Goal: Task Accomplishment & Management: Use online tool/utility

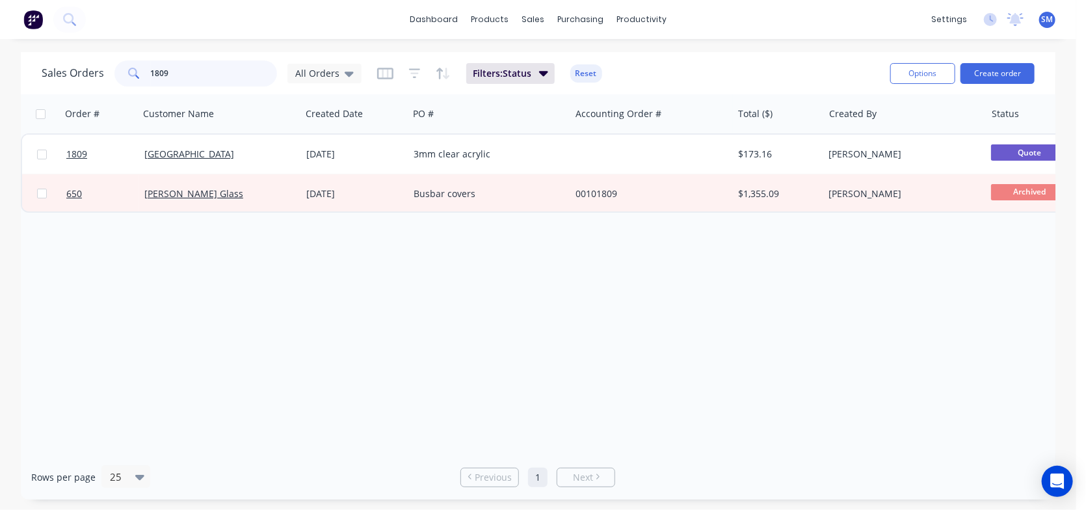
drag, startPoint x: 184, startPoint y: 70, endPoint x: 140, endPoint y: 75, distance: 43.9
click at [140, 75] on div "1809" at bounding box center [195, 73] width 163 height 26
type input "1812"
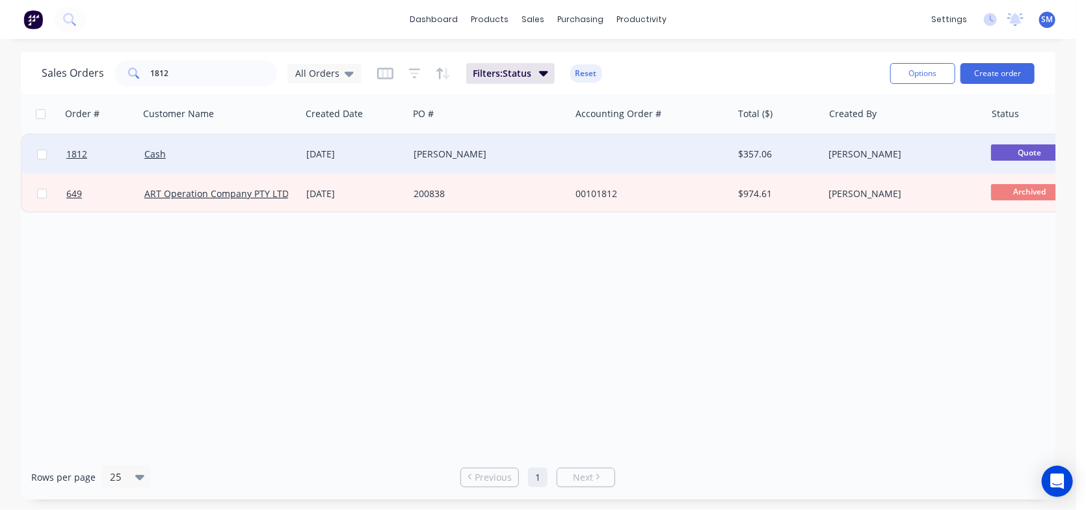
click at [1030, 150] on span "Quote" at bounding box center [1030, 152] width 78 height 16
click at [147, 155] on link "Cash" at bounding box center [154, 154] width 21 height 12
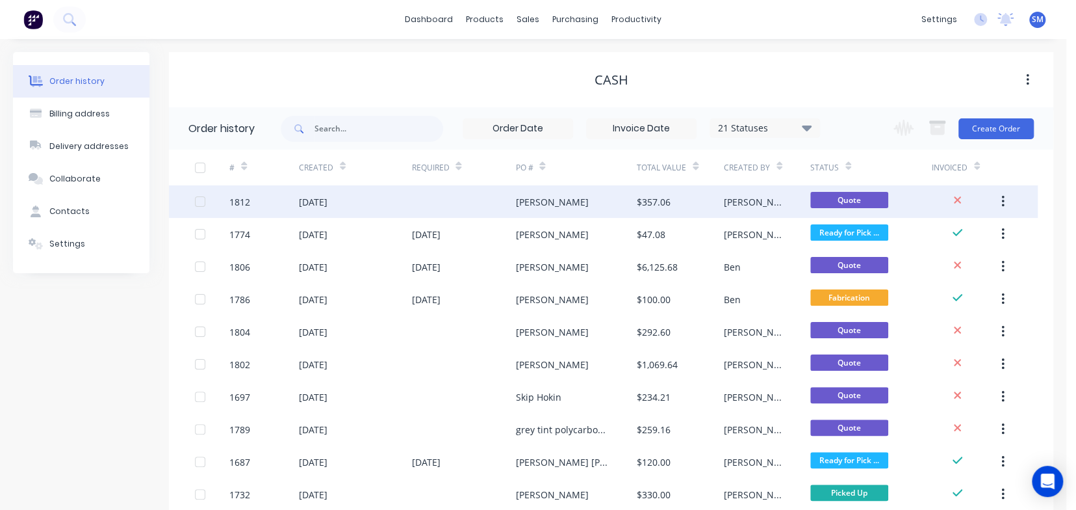
click at [246, 200] on div "1812" at bounding box center [239, 202] width 21 height 14
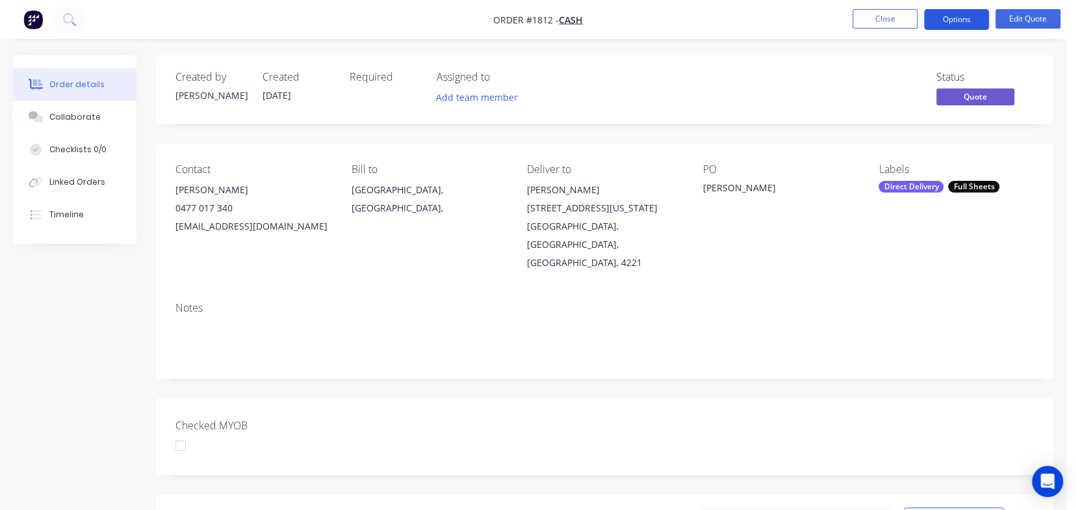
click at [963, 12] on button "Options" at bounding box center [956, 19] width 65 height 21
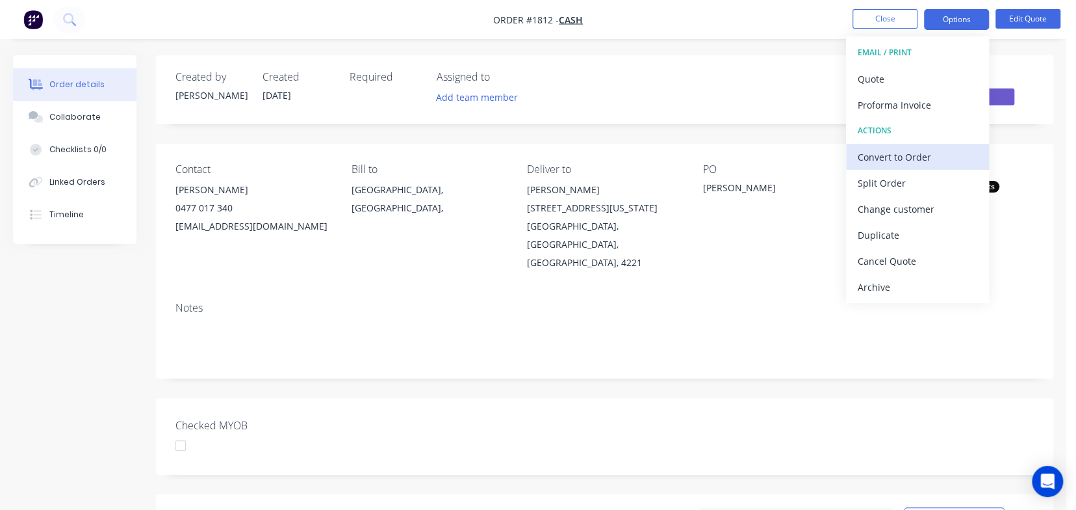
click at [888, 153] on div "Convert to Order" at bounding box center [918, 157] width 120 height 19
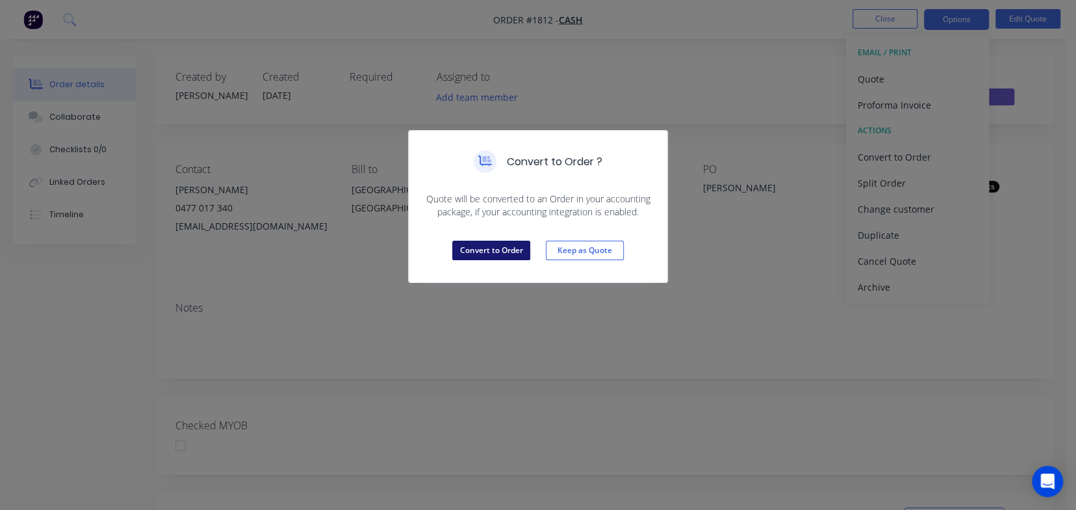
click at [486, 250] on button "Convert to Order" at bounding box center [491, 251] width 78 height 20
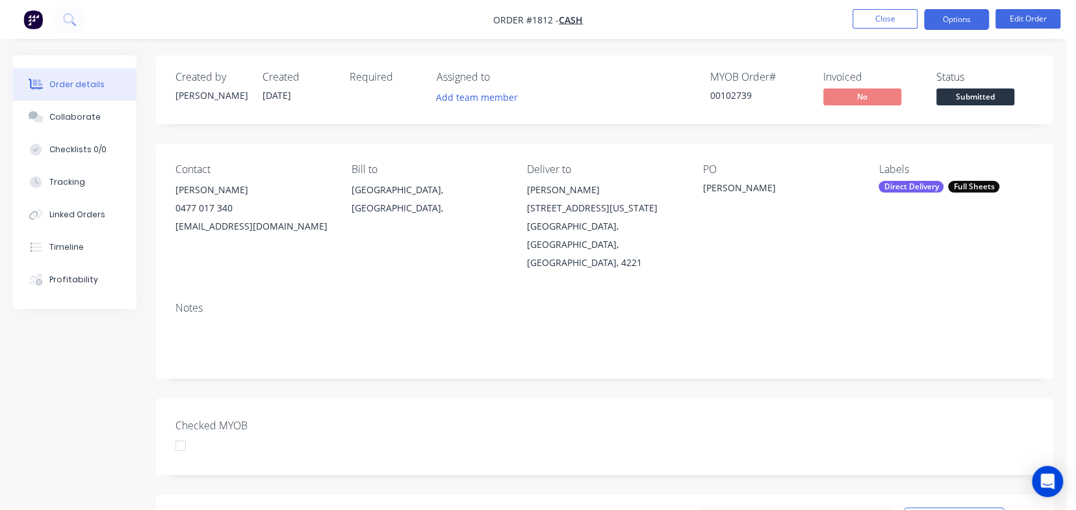
click at [961, 18] on button "Options" at bounding box center [956, 19] width 65 height 21
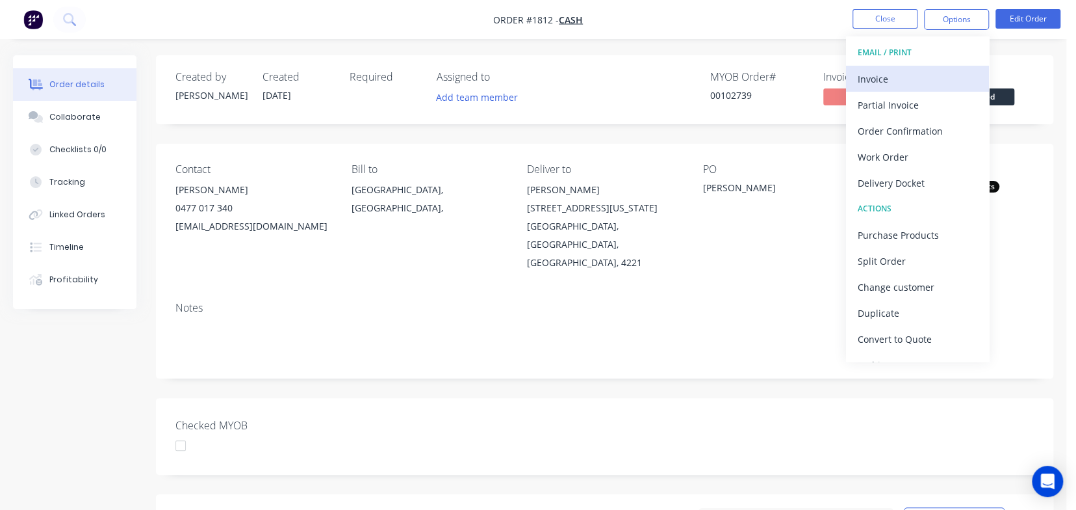
click at [876, 81] on div "Invoice" at bounding box center [918, 79] width 120 height 19
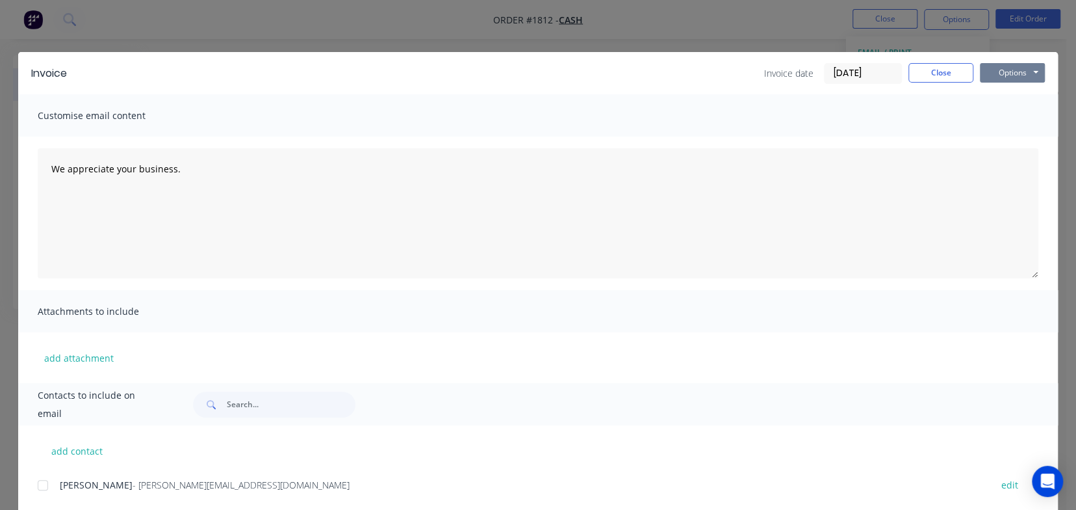
click at [997, 74] on button "Options" at bounding box center [1012, 73] width 65 height 20
click at [1012, 115] on button "Print" at bounding box center [1021, 117] width 83 height 21
